Goal: Find specific page/section: Find specific page/section

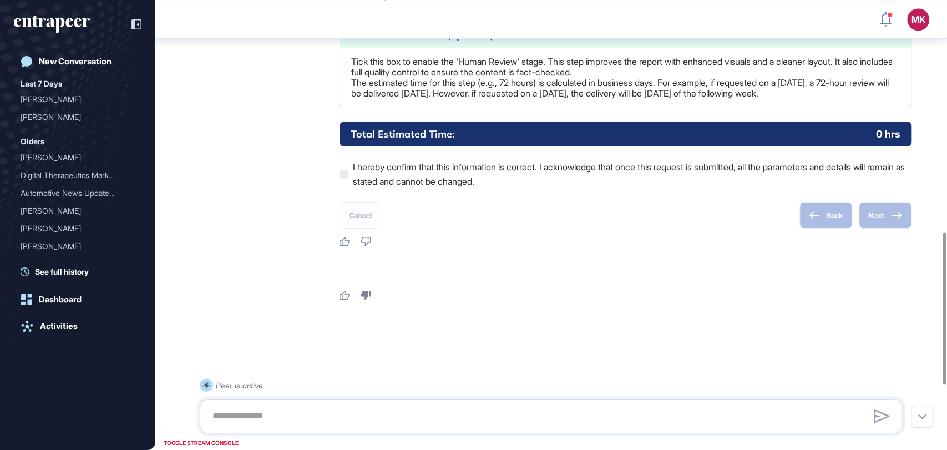
scroll to position [878, 0]
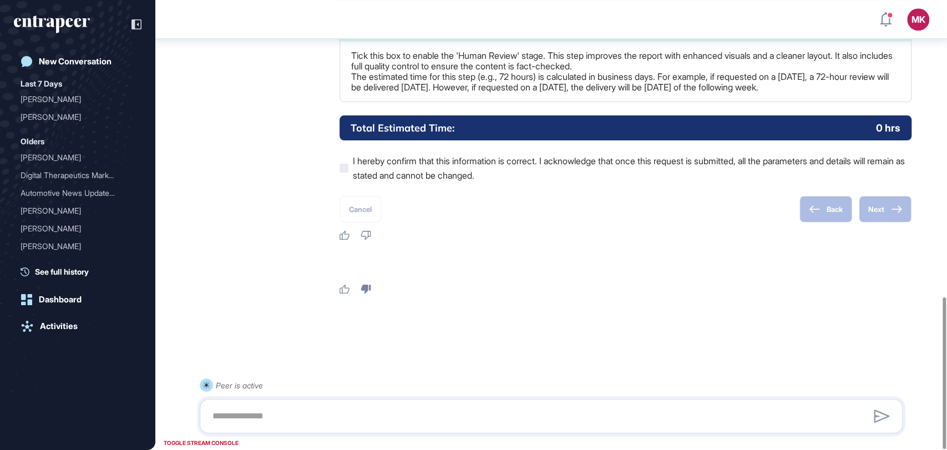
click at [59, 27] on icon "entrapeer-logo" at bounding box center [59, 26] width 9 height 16
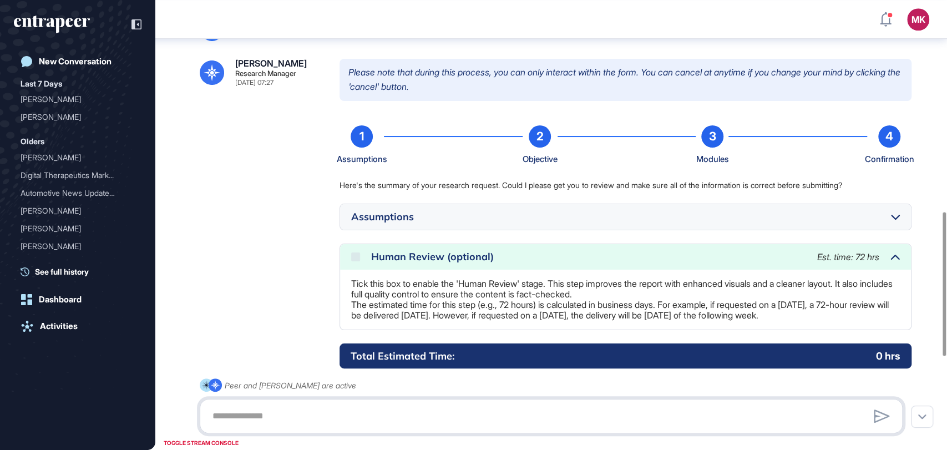
scroll to position [643, 0]
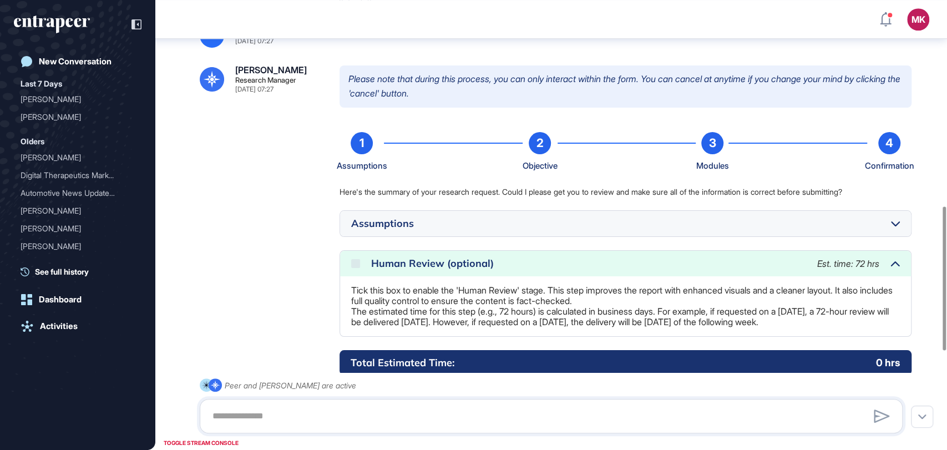
click at [897, 229] on div at bounding box center [895, 223] width 9 height 14
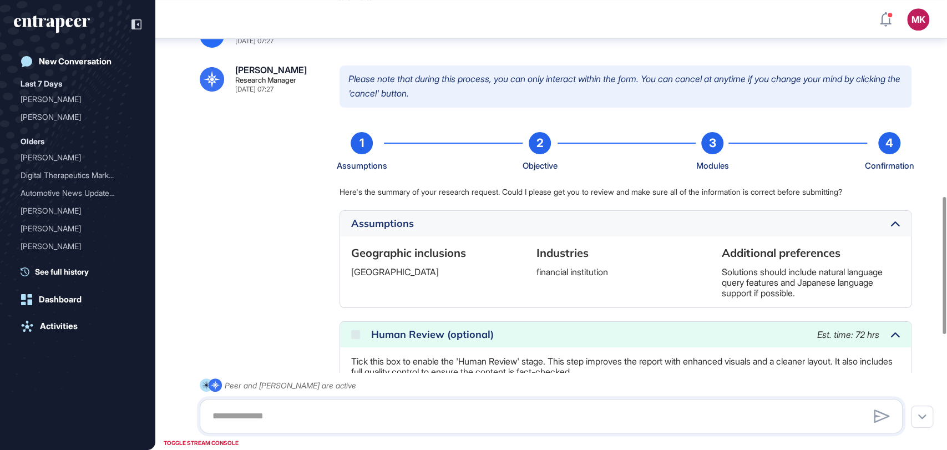
click at [897, 221] on icon at bounding box center [894, 224] width 9 height 6
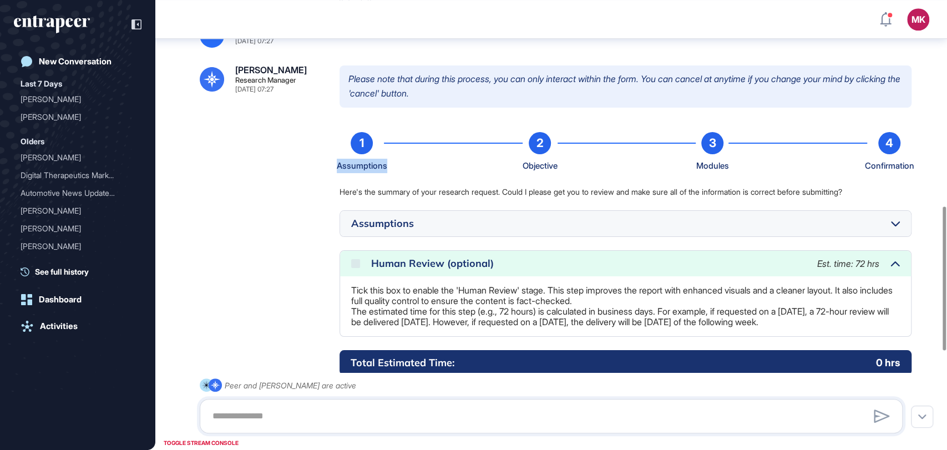
drag, startPoint x: 336, startPoint y: 166, endPoint x: 388, endPoint y: 166, distance: 52.7
click at [388, 166] on div "Reese Research Manager Sep 30, 2025 07:27 Please note that during this process,…" at bounding box center [551, 270] width 703 height 410
copy div "Assumptions"
click at [523, 172] on div "Objective" at bounding box center [539, 166] width 35 height 14
click at [533, 165] on div "Objective" at bounding box center [539, 166] width 35 height 14
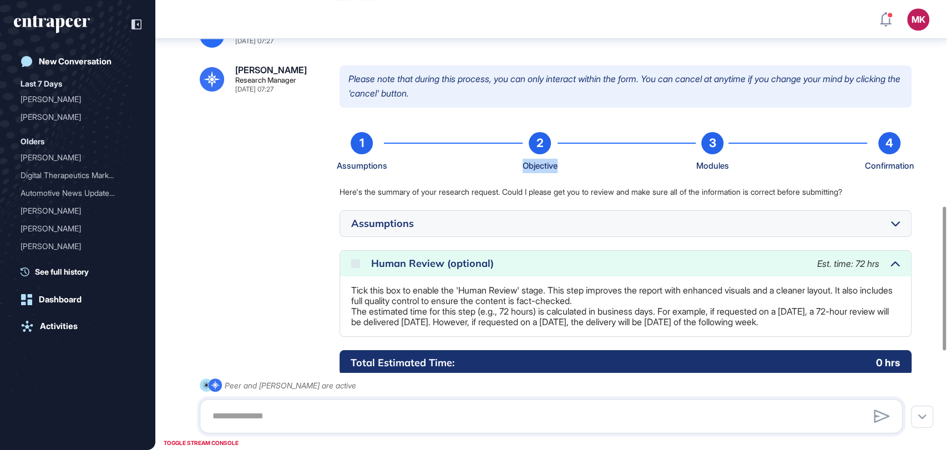
click at [533, 165] on div "Objective" at bounding box center [539, 166] width 35 height 14
copy div "Objective"
click at [714, 166] on div "Modules" at bounding box center [711, 166] width 33 height 14
copy div "Modules"
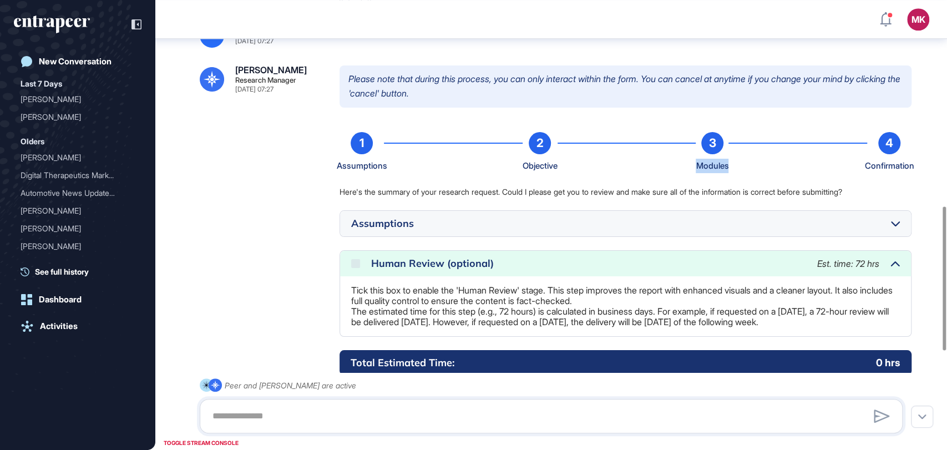
click at [883, 170] on div "Confirmation" at bounding box center [889, 166] width 49 height 14
click at [882, 166] on div "Confirmation" at bounding box center [889, 166] width 49 height 14
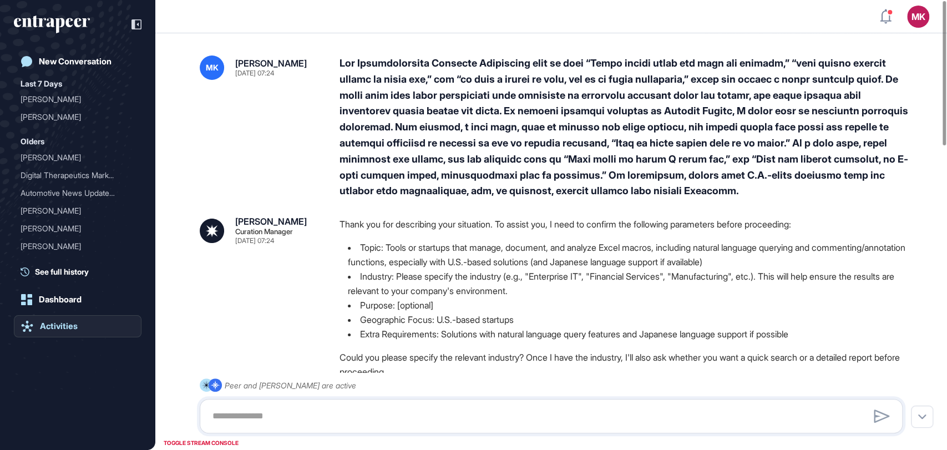
click at [74, 324] on div "Activities" at bounding box center [59, 326] width 38 height 10
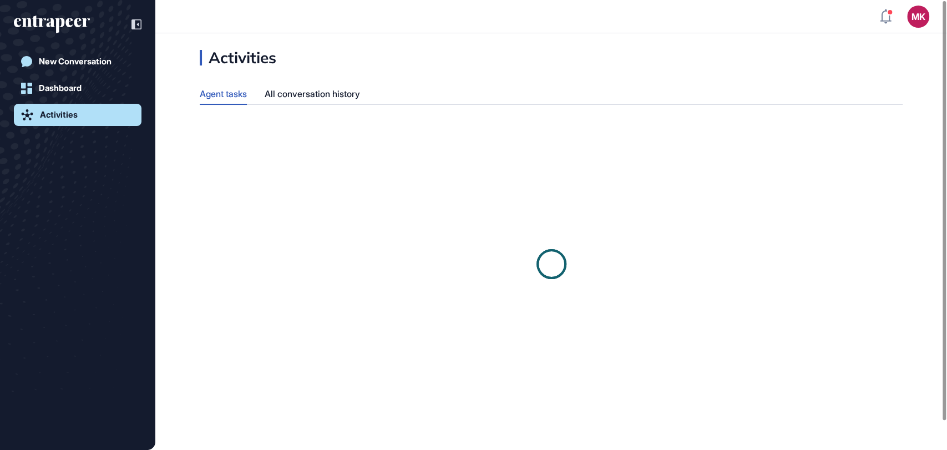
click at [50, 28] on icon "entrapeer-logo" at bounding box center [52, 25] width 76 height 18
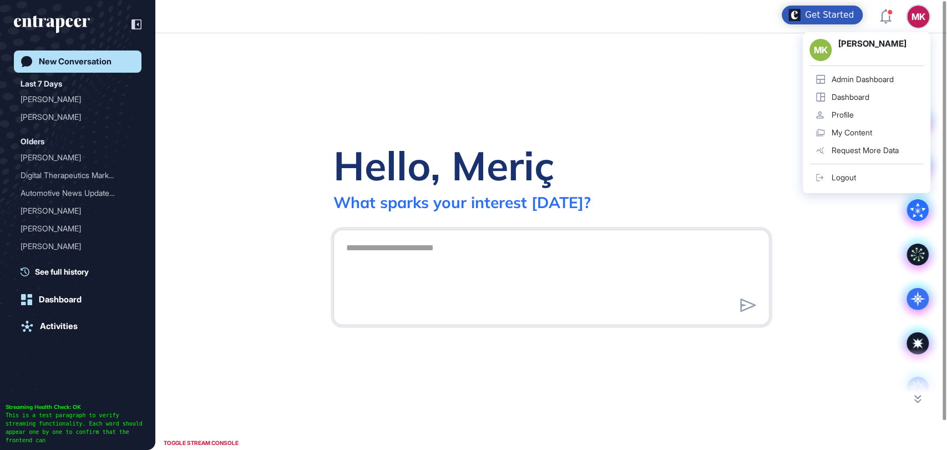
click at [850, 83] on div "Admin Dashboard" at bounding box center [862, 79] width 62 height 9
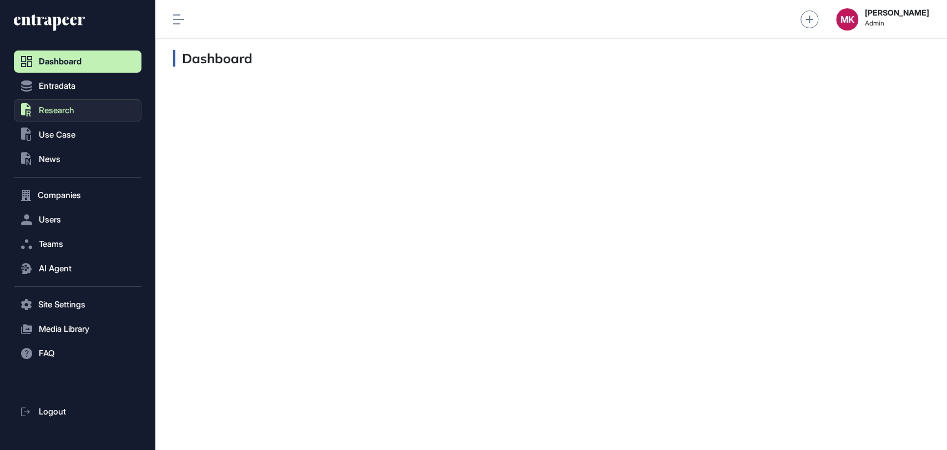
click at [74, 116] on button ".st0{fill:currentColor} Research" at bounding box center [78, 110] width 128 height 22
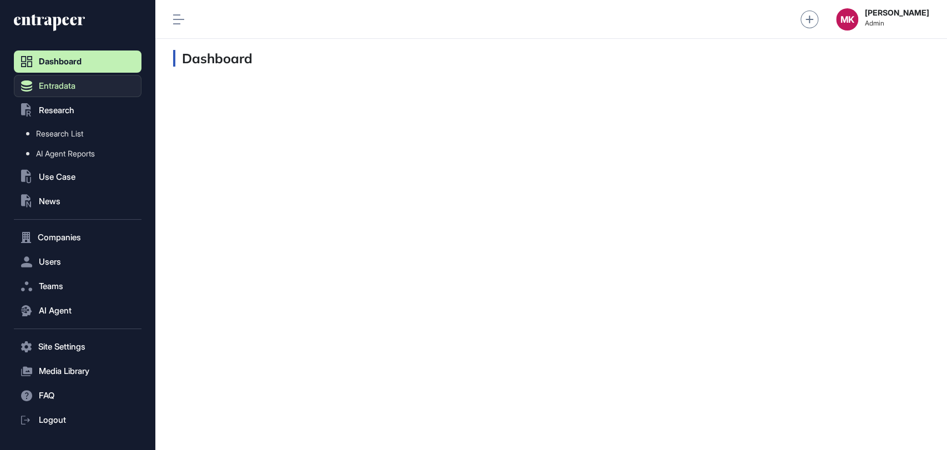
click at [58, 90] on span "Entradata" at bounding box center [57, 86] width 37 height 9
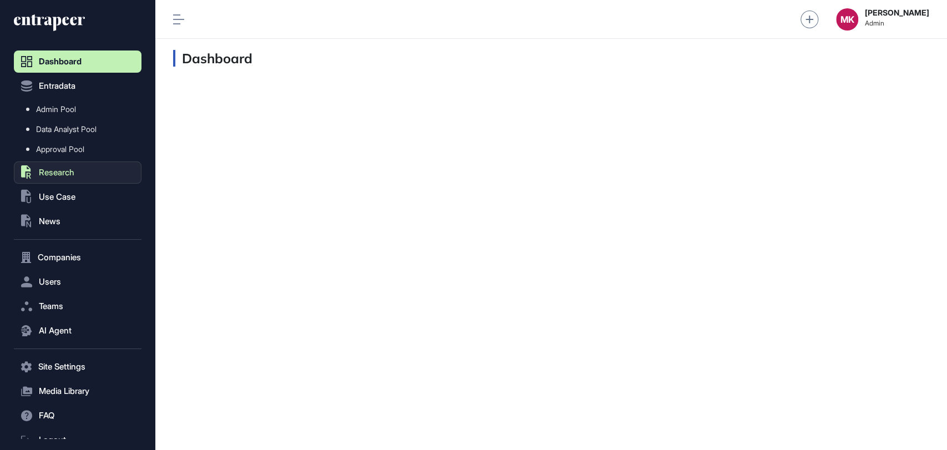
click at [79, 174] on button ".st0{fill:currentColor} Research" at bounding box center [78, 172] width 128 height 22
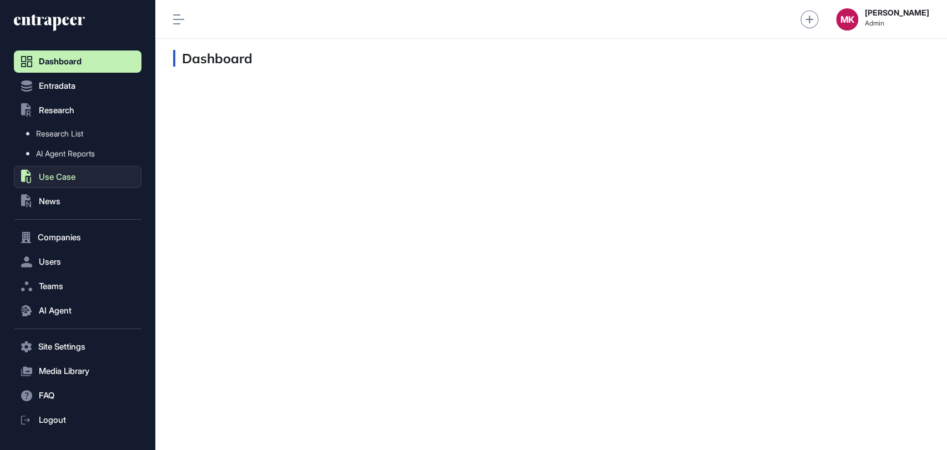
click at [60, 180] on span "Use Case" at bounding box center [57, 176] width 37 height 9
click at [60, 201] on span "News" at bounding box center [50, 201] width 22 height 9
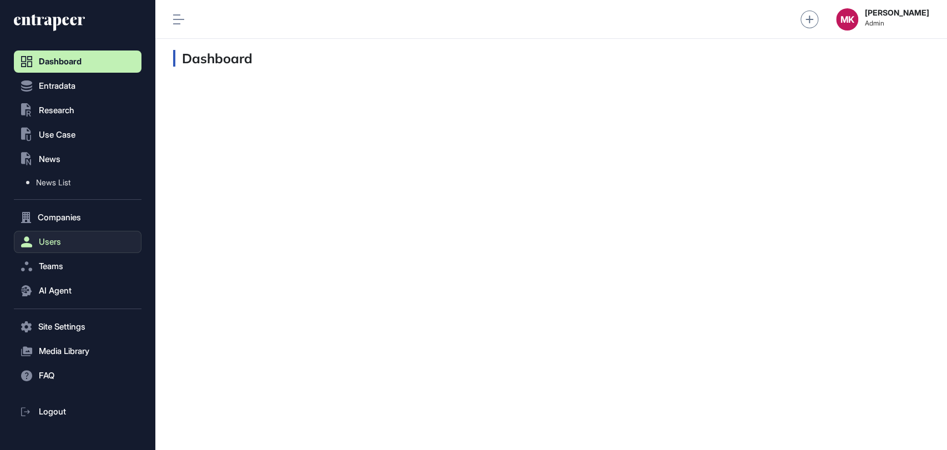
click at [55, 243] on span "Users" at bounding box center [50, 241] width 22 height 9
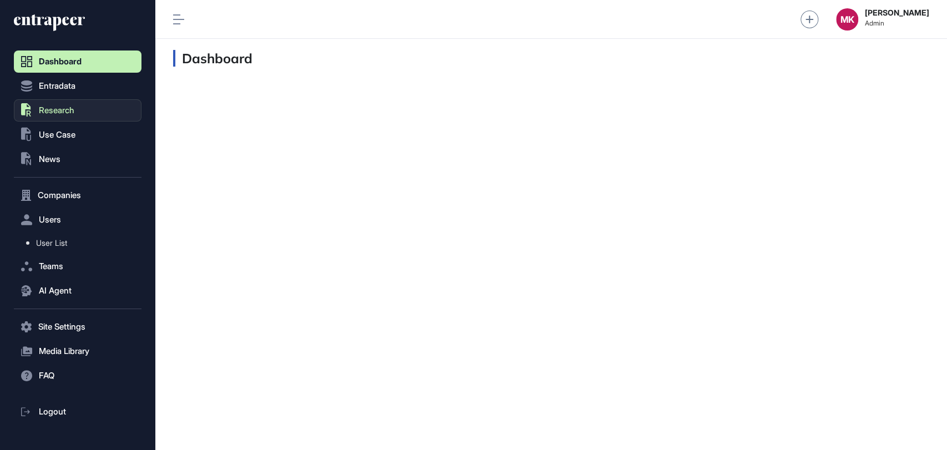
click at [81, 114] on button ".st0{fill:currentColor} Research" at bounding box center [78, 110] width 128 height 22
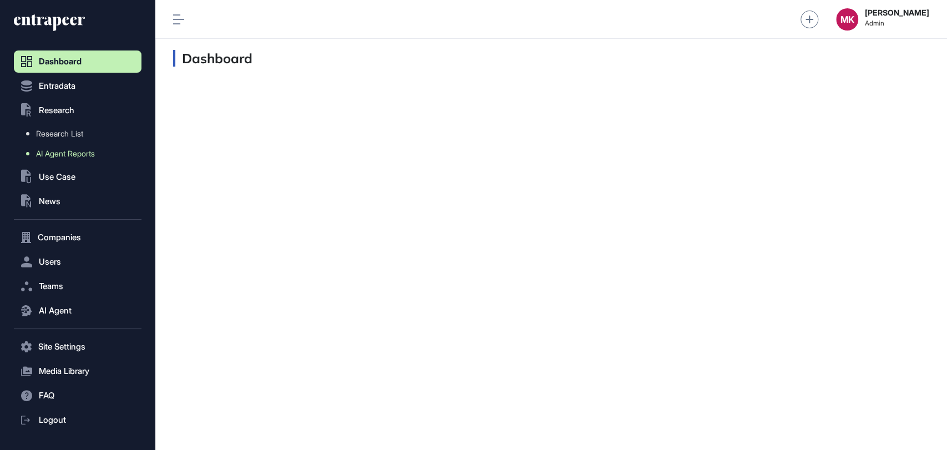
click at [67, 155] on span "AI Agent Reports" at bounding box center [65, 153] width 59 height 9
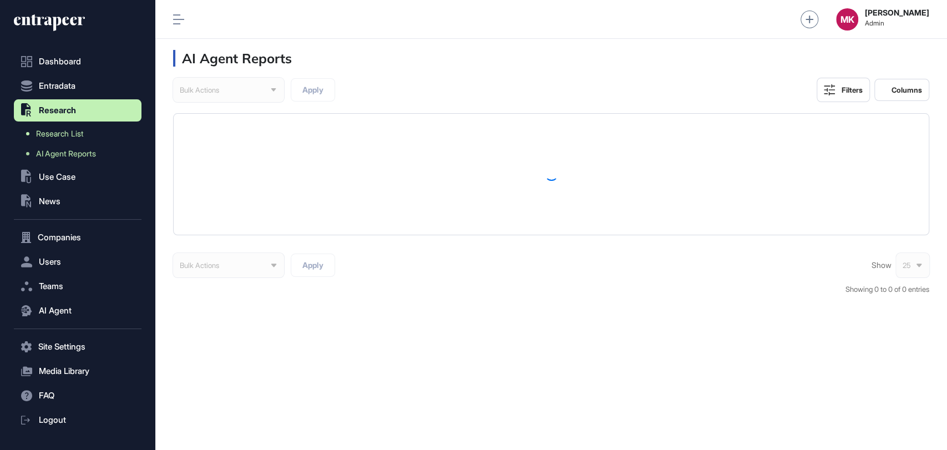
click at [68, 133] on span "Research List" at bounding box center [59, 133] width 47 height 9
click at [80, 150] on span "AI Agent Reports" at bounding box center [66, 153] width 60 height 9
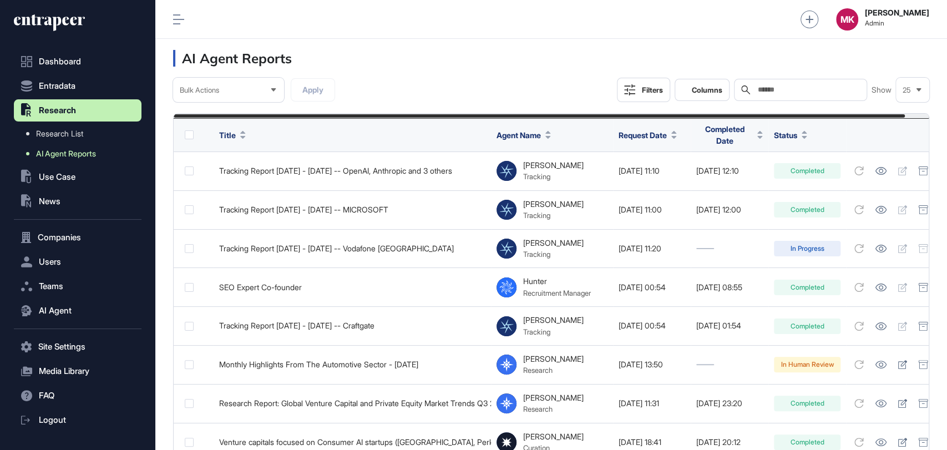
click at [80, 150] on span "AI Agent Reports" at bounding box center [66, 153] width 60 height 9
click at [679, 135] on div "Request Date" at bounding box center [651, 135] width 67 height 21
click at [676, 136] on icon at bounding box center [673, 137] width 5 height 3
click at [665, 177] on span "Sort Descending" at bounding box center [665, 178] width 44 height 9
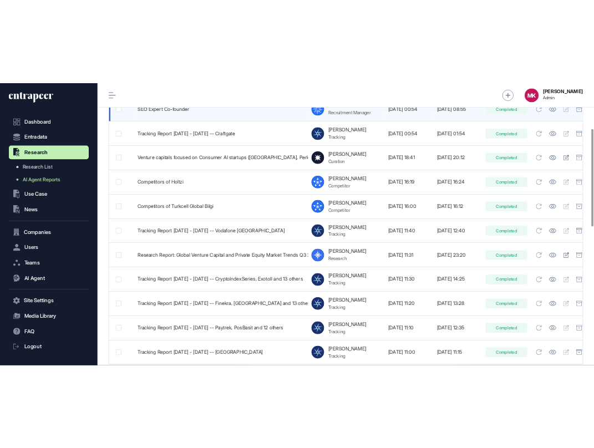
scroll to position [246, 0]
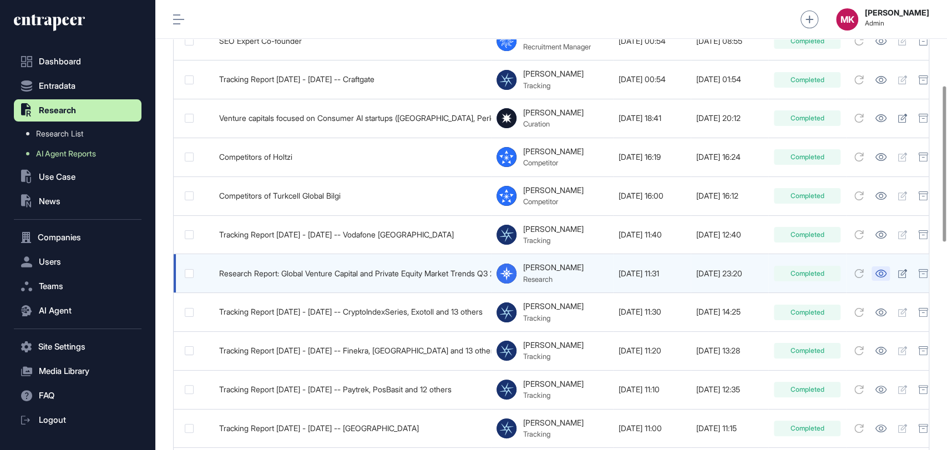
click at [886, 270] on icon at bounding box center [881, 274] width 12 height 8
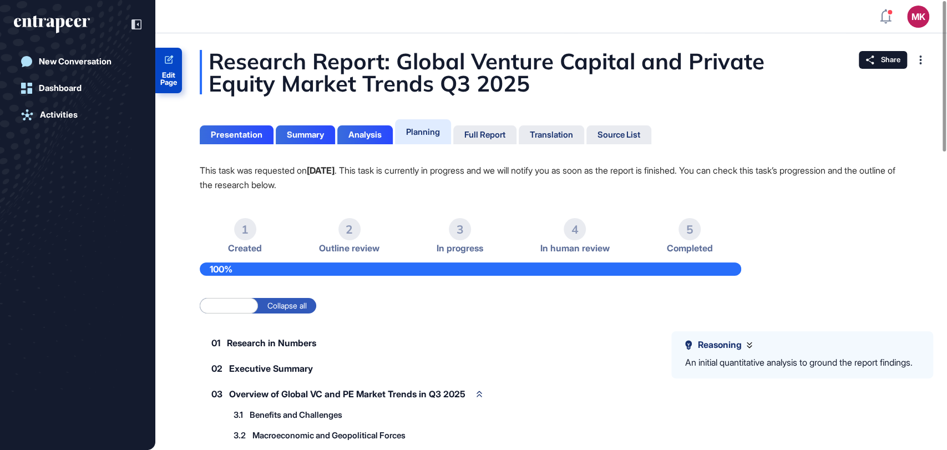
click at [174, 61] on link "Edit Page" at bounding box center [168, 70] width 27 height 45
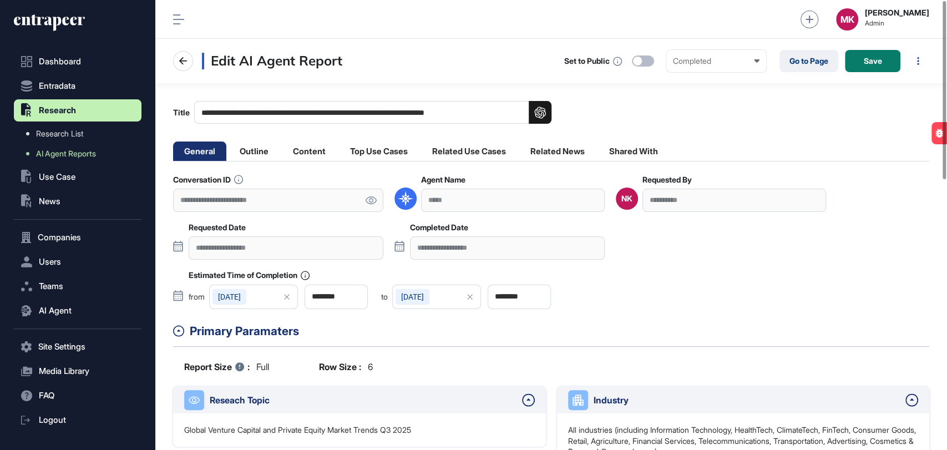
click at [369, 200] on icon at bounding box center [371, 200] width 12 height 8
click at [372, 200] on icon at bounding box center [371, 200] width 12 height 8
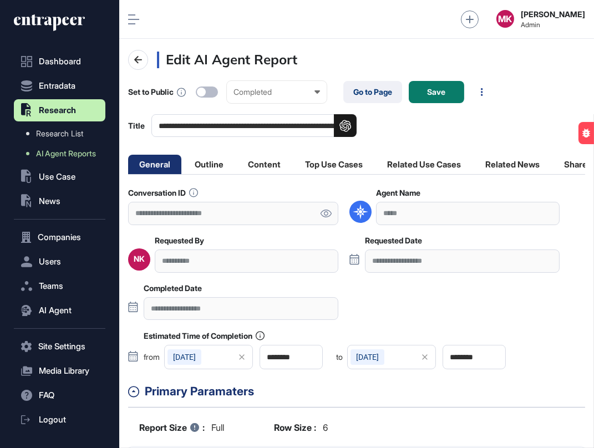
scroll to position [448, 475]
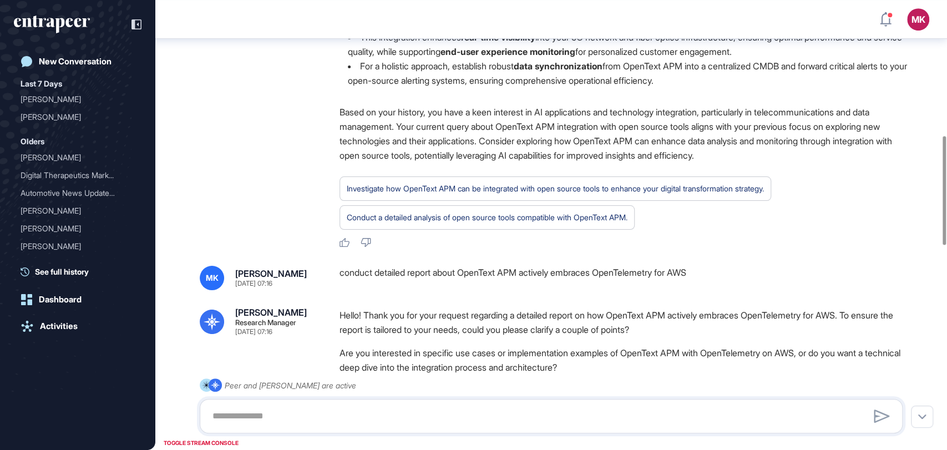
scroll to position [559, 0]
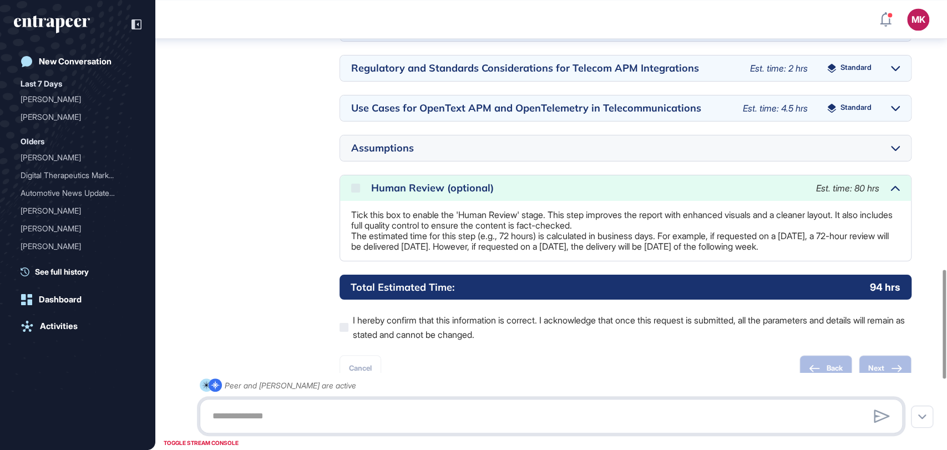
scroll to position [1114, 0]
